Goal: Task Accomplishment & Management: Use online tool/utility

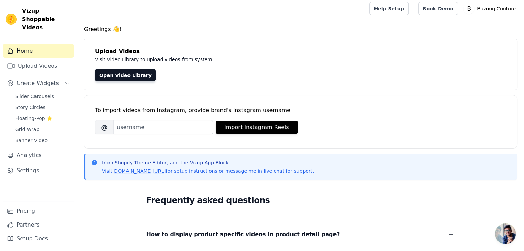
scroll to position [3, 0]
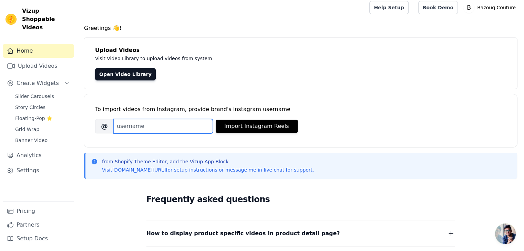
click at [165, 127] on input "Brand's Instagram Username" at bounding box center [163, 126] width 99 height 14
type input "bazouqcouture"
click at [266, 133] on div "Brand's Instagram Username @ bazouqcouture Import Instagram Reels" at bounding box center [300, 126] width 411 height 14
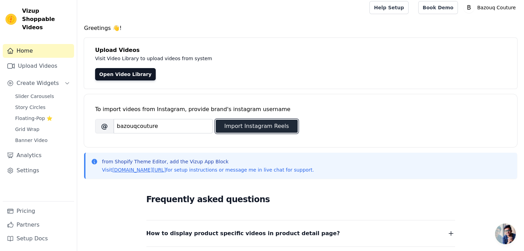
click at [264, 131] on button "Import Instagram Reels" at bounding box center [257, 126] width 82 height 13
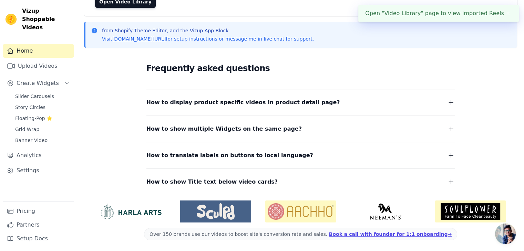
scroll to position [0, 0]
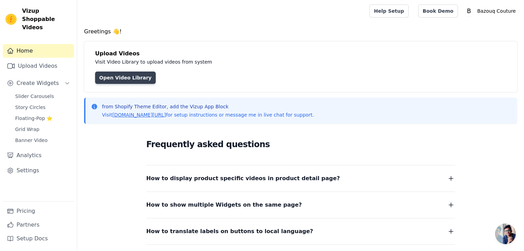
click at [105, 78] on link "Open Video Library" at bounding box center [125, 78] width 61 height 12
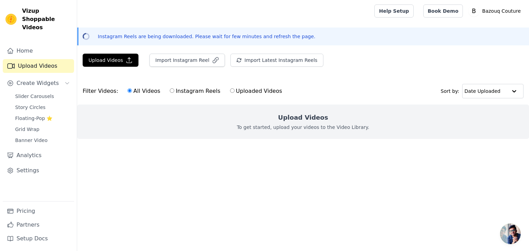
click at [230, 91] on label "Uploaded Videos" at bounding box center [256, 91] width 53 height 9
click at [230, 91] on input "Uploaded Videos" at bounding box center [232, 91] width 4 height 4
radio input "true"
click at [130, 95] on div "All Videos Instagram Reels Uploaded Videos" at bounding box center [205, 91] width 162 height 16
click at [132, 95] on label "All Videos" at bounding box center [143, 91] width 33 height 9
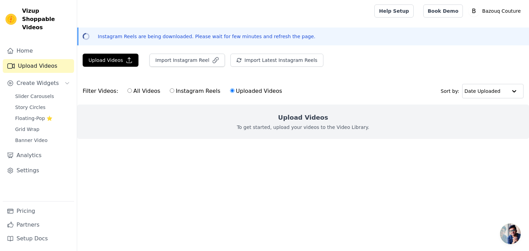
click at [132, 93] on input "All Videos" at bounding box center [129, 91] width 4 height 4
radio input "true"
click at [111, 61] on button "Upload Videos" at bounding box center [111, 60] width 56 height 13
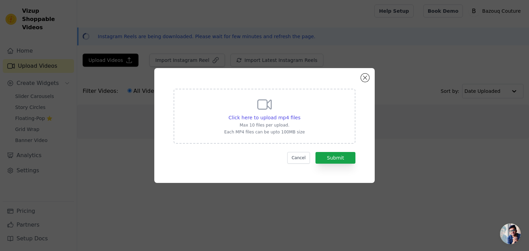
click at [285, 125] on p "Max 10 files per upload." at bounding box center [264, 126] width 81 height 6
click at [300, 114] on input "Click here to upload mp4 files Max 10 files per upload. Each MP4 files can be u…" at bounding box center [300, 114] width 0 height 0
type input "C:\fakepath\01.mp4"
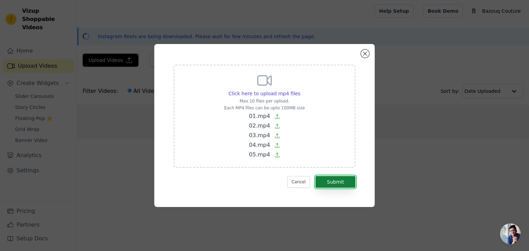
click at [333, 183] on button "Submit" at bounding box center [335, 182] width 40 height 12
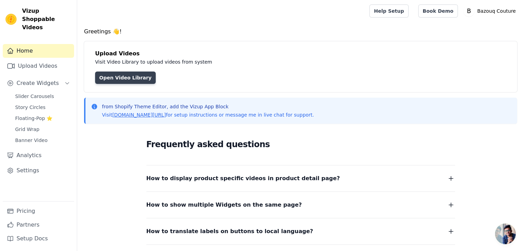
click at [124, 80] on link "Open Video Library" at bounding box center [125, 78] width 61 height 12
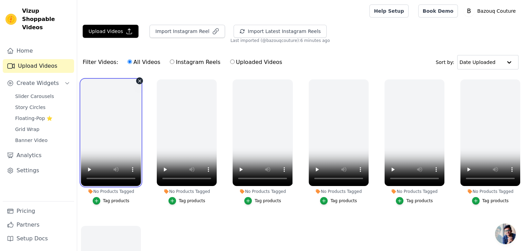
click at [125, 101] on video at bounding box center [111, 133] width 60 height 107
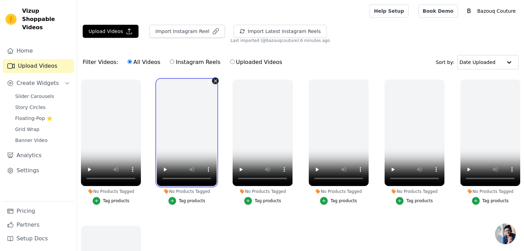
click at [176, 97] on video at bounding box center [187, 133] width 60 height 107
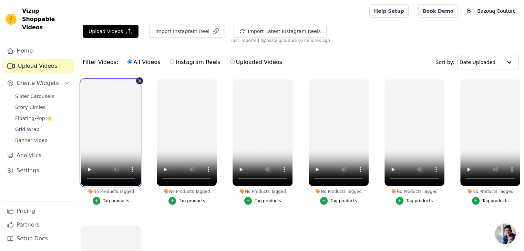
click at [111, 102] on video at bounding box center [111, 133] width 60 height 107
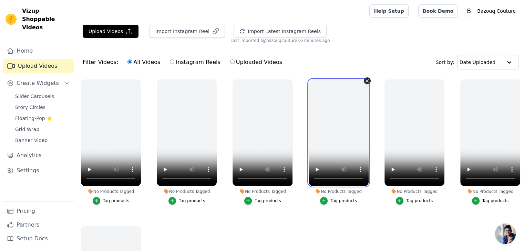
click at [324, 136] on video at bounding box center [339, 133] width 60 height 107
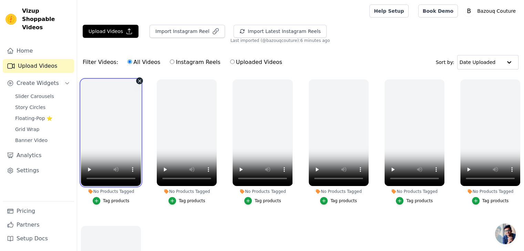
click at [94, 105] on video at bounding box center [111, 133] width 60 height 107
click at [499, 234] on span "Open chat" at bounding box center [505, 234] width 21 height 21
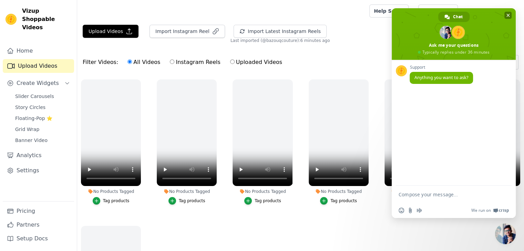
click at [506, 18] on span "Close chat" at bounding box center [507, 15] width 7 height 7
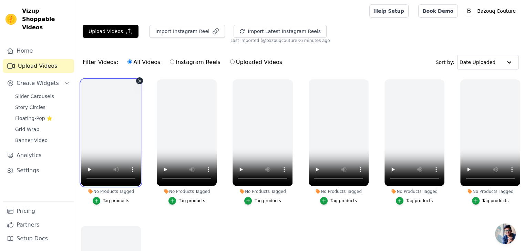
click at [105, 98] on video at bounding box center [111, 133] width 60 height 107
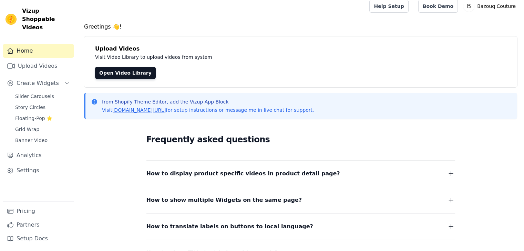
scroll to position [6, 0]
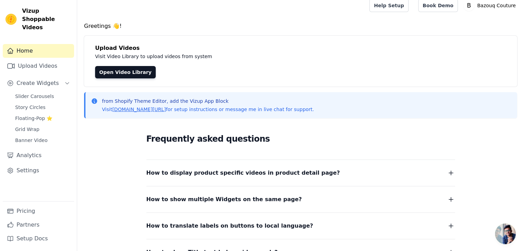
click at [34, 93] on div "Slider Carousels Story Circles Floating-Pop ⭐ Grid Wrap Banner Video" at bounding box center [42, 119] width 63 height 54
click at [35, 92] on link "Slider Carousels" at bounding box center [42, 97] width 63 height 10
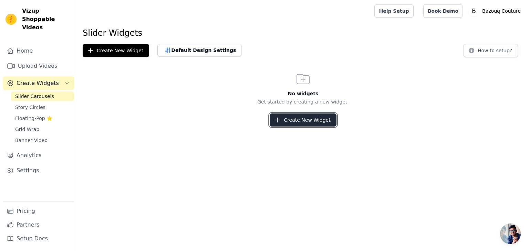
click at [298, 120] on button "Create New Widget" at bounding box center [303, 120] width 66 height 13
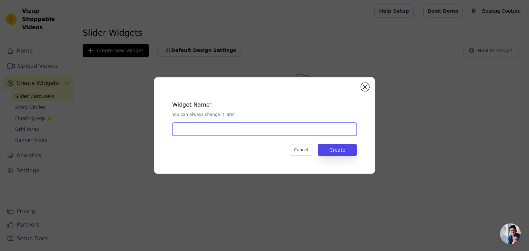
click at [241, 128] on input "text" at bounding box center [264, 129] width 185 height 13
type input "Viz1"
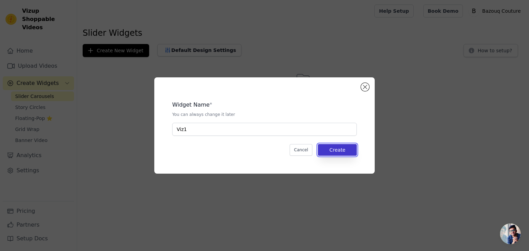
click at [345, 148] on button "Create" at bounding box center [337, 150] width 39 height 12
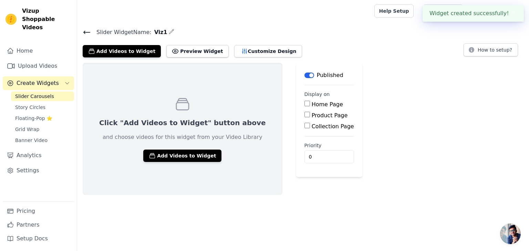
click at [304, 106] on div "Home Page" at bounding box center [329, 105] width 50 height 8
click at [304, 105] on input "Home Page" at bounding box center [307, 104] width 6 height 6
checkbox input "true"
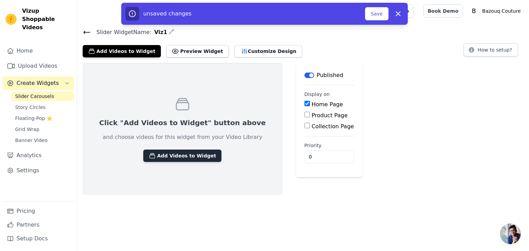
click at [171, 156] on button "Add Videos to Widget" at bounding box center [182, 156] width 78 height 12
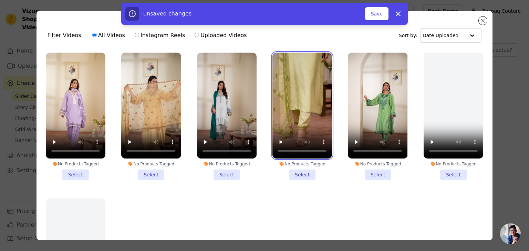
click at [297, 90] on video at bounding box center [302, 106] width 60 height 106
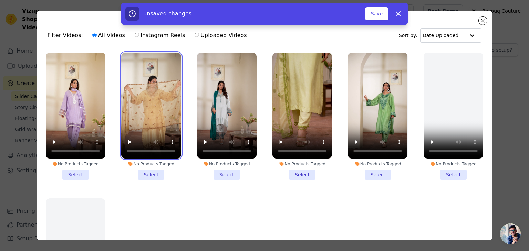
click at [163, 82] on video at bounding box center [151, 106] width 60 height 106
click at [149, 173] on li "No Products Tagged Select" at bounding box center [151, 116] width 60 height 127
click at [0, 0] on input "No Products Tagged Select" at bounding box center [0, 0] width 0 height 0
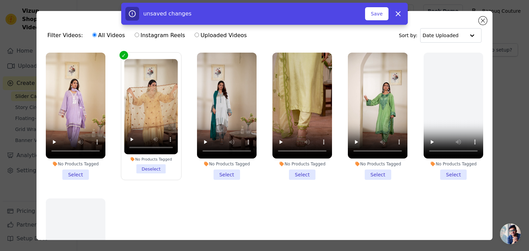
click at [83, 174] on li "No Products Tagged Select" at bounding box center [76, 116] width 60 height 127
click at [0, 0] on input "No Products Tagged Select" at bounding box center [0, 0] width 0 height 0
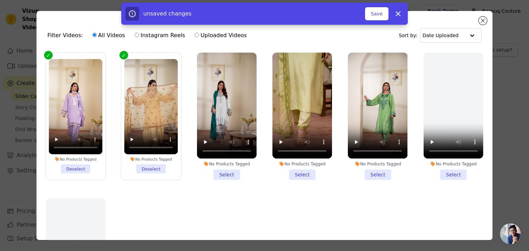
click at [370, 171] on li "No Products Tagged Select" at bounding box center [378, 116] width 60 height 127
click at [0, 0] on input "No Products Tagged Select" at bounding box center [0, 0] width 0 height 0
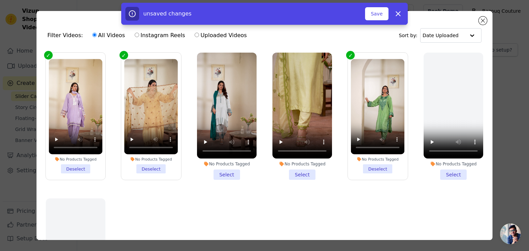
click at [230, 171] on li "No Products Tagged Select" at bounding box center [227, 116] width 60 height 127
click at [0, 0] on input "No Products Tagged Select" at bounding box center [0, 0] width 0 height 0
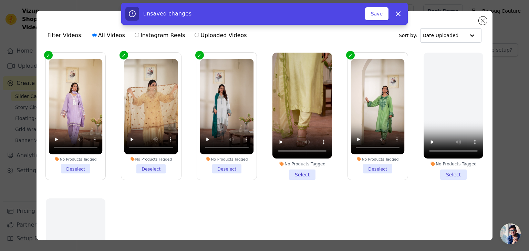
click at [300, 171] on li "No Products Tagged Select" at bounding box center [302, 116] width 60 height 127
click at [0, 0] on input "No Products Tagged Select" at bounding box center [0, 0] width 0 height 0
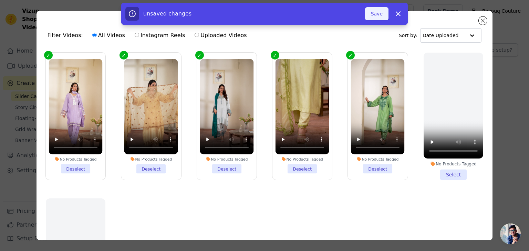
click at [377, 13] on button "Save" at bounding box center [376, 13] width 23 height 13
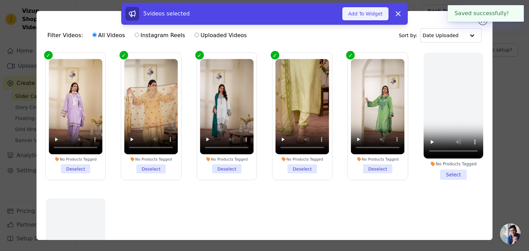
click at [373, 14] on button "Add To Widget" at bounding box center [365, 13] width 46 height 13
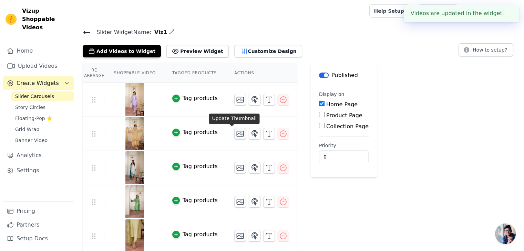
scroll to position [1, 0]
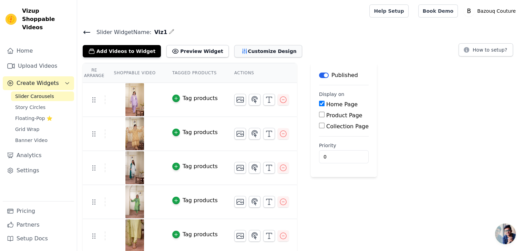
click at [249, 48] on button "Customize Design" at bounding box center [268, 51] width 68 height 12
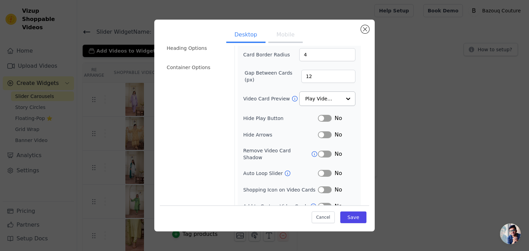
scroll to position [54, 0]
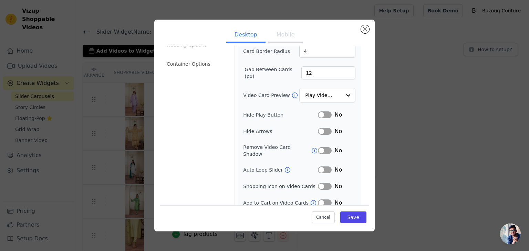
click at [322, 113] on button "Label" at bounding box center [325, 115] width 14 height 7
click at [323, 147] on button "Label" at bounding box center [325, 150] width 14 height 7
click at [322, 147] on button "Label" at bounding box center [325, 150] width 14 height 7
click at [322, 167] on button "Label" at bounding box center [325, 170] width 14 height 7
click at [350, 217] on button "Save" at bounding box center [353, 218] width 26 height 12
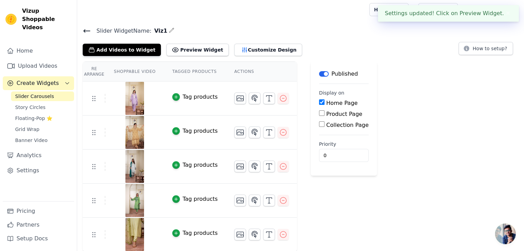
scroll to position [0, 0]
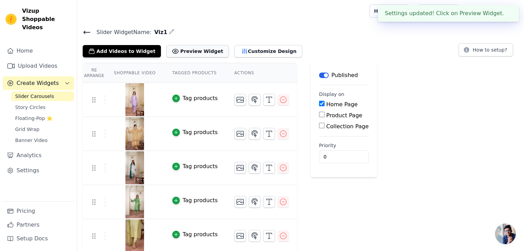
click at [201, 50] on button "Preview Widget" at bounding box center [197, 51] width 62 height 12
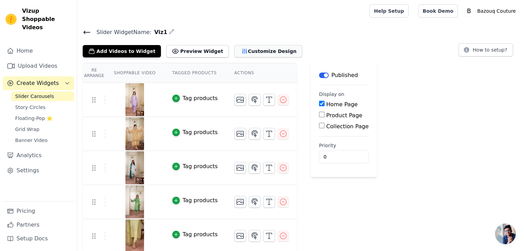
click at [234, 53] on button "Customize Design" at bounding box center [268, 51] width 68 height 12
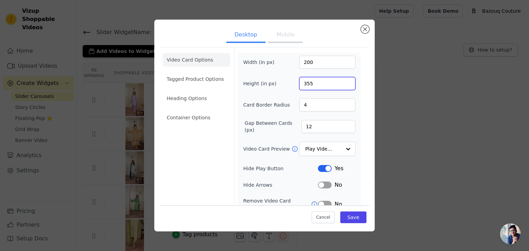
click at [308, 86] on input "355" at bounding box center [327, 83] width 56 height 13
click at [304, 80] on input "355" at bounding box center [327, 83] width 56 height 13
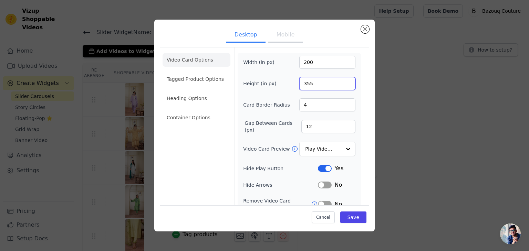
click at [304, 80] on input "355" at bounding box center [327, 83] width 56 height 13
click at [304, 67] on input "200" at bounding box center [327, 62] width 56 height 13
type input "400"
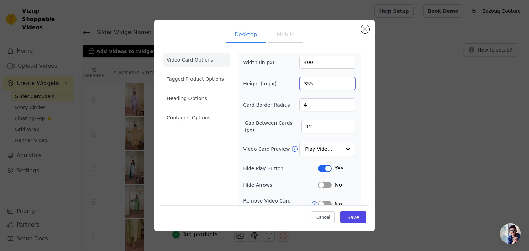
click at [306, 84] on input "355" at bounding box center [327, 83] width 56 height 13
type input "710"
click at [355, 217] on button "Save" at bounding box center [353, 218] width 26 height 12
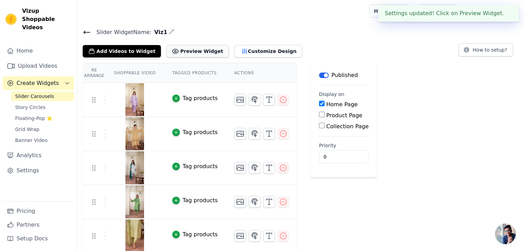
click at [179, 53] on button "Preview Widget" at bounding box center [197, 51] width 62 height 12
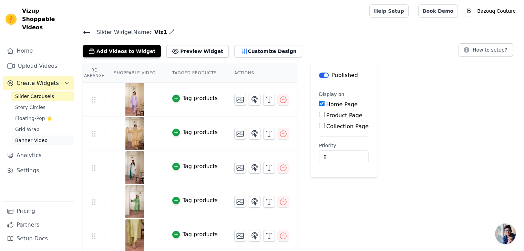
click at [52, 136] on link "Banner Video" at bounding box center [42, 141] width 63 height 10
